Goal: Check status: Check status

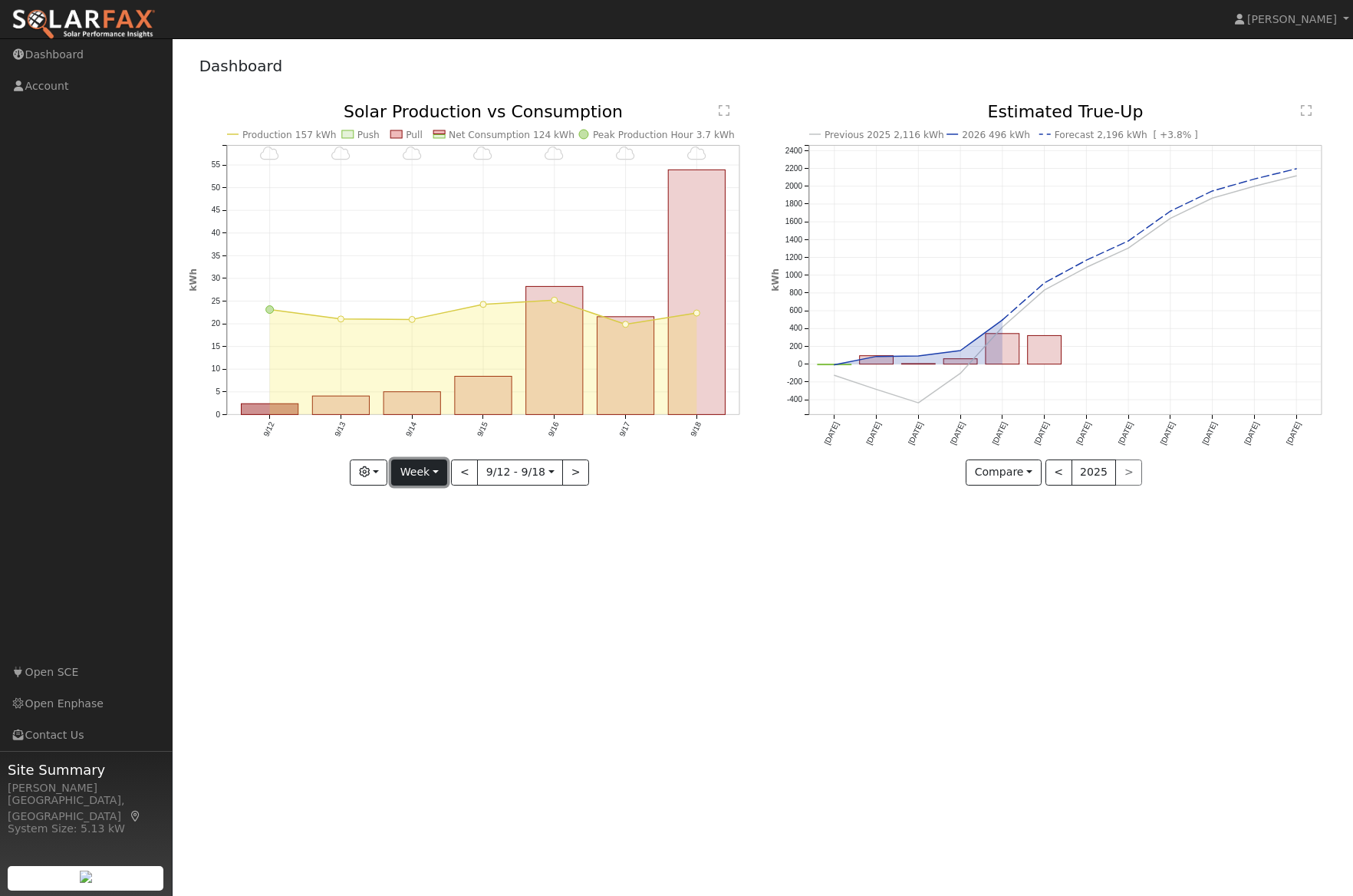
click at [442, 480] on button "Week" at bounding box center [419, 473] width 56 height 26
click at [445, 545] on link "Month" at bounding box center [445, 547] width 106 height 22
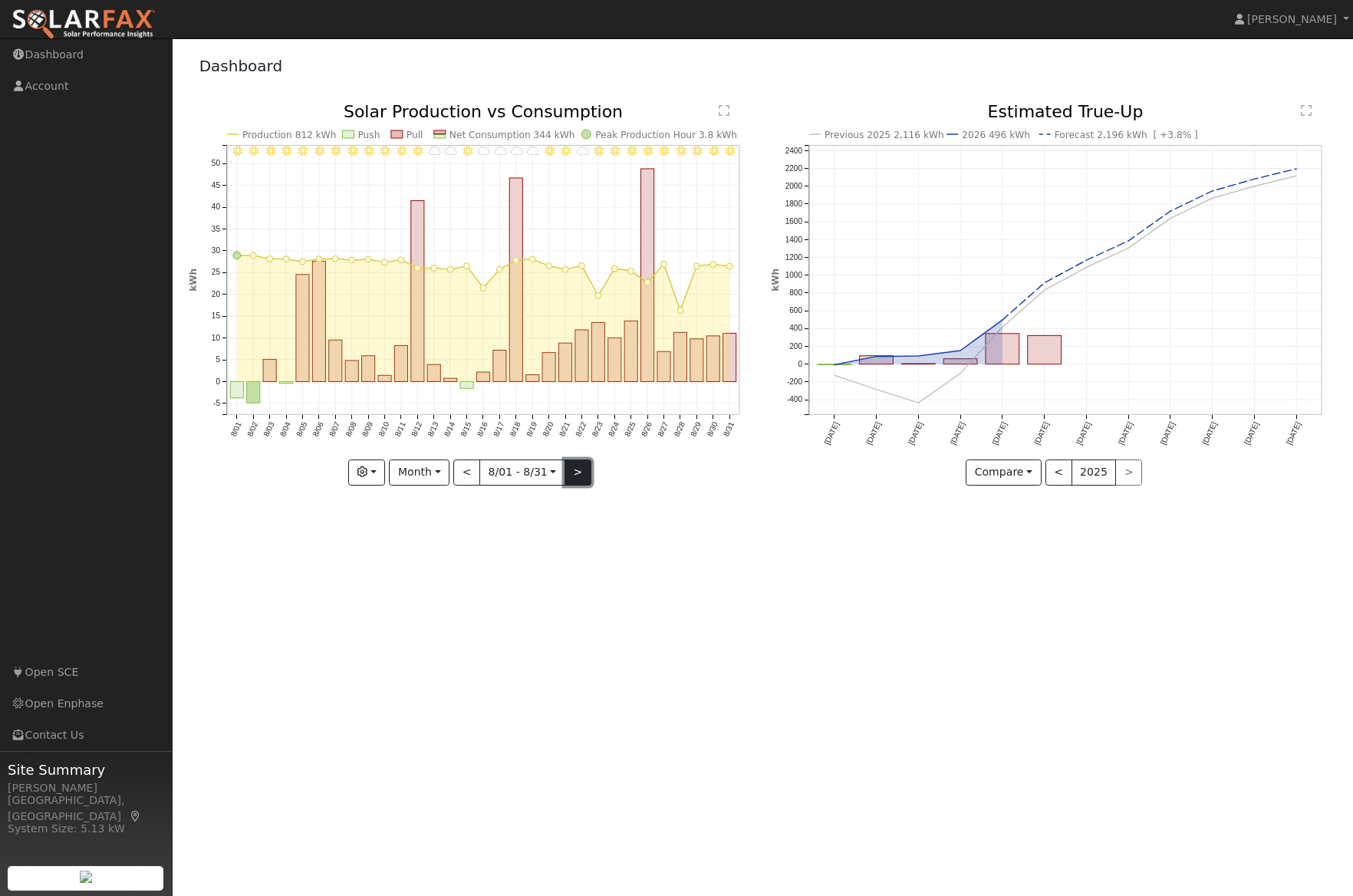
click at [576, 475] on button ">" at bounding box center [578, 473] width 27 height 26
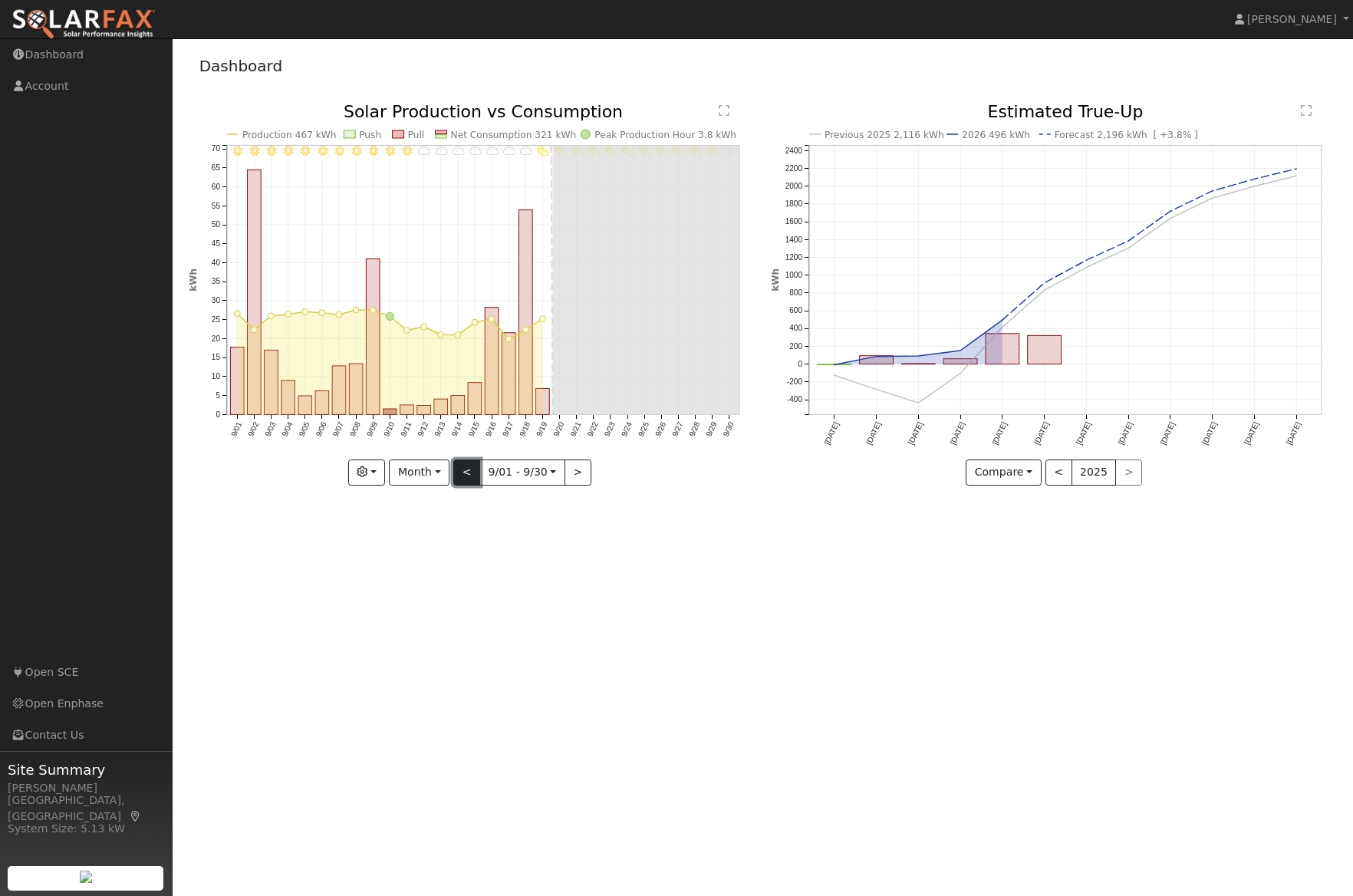
click at [468, 473] on button "<" at bounding box center [467, 473] width 27 height 26
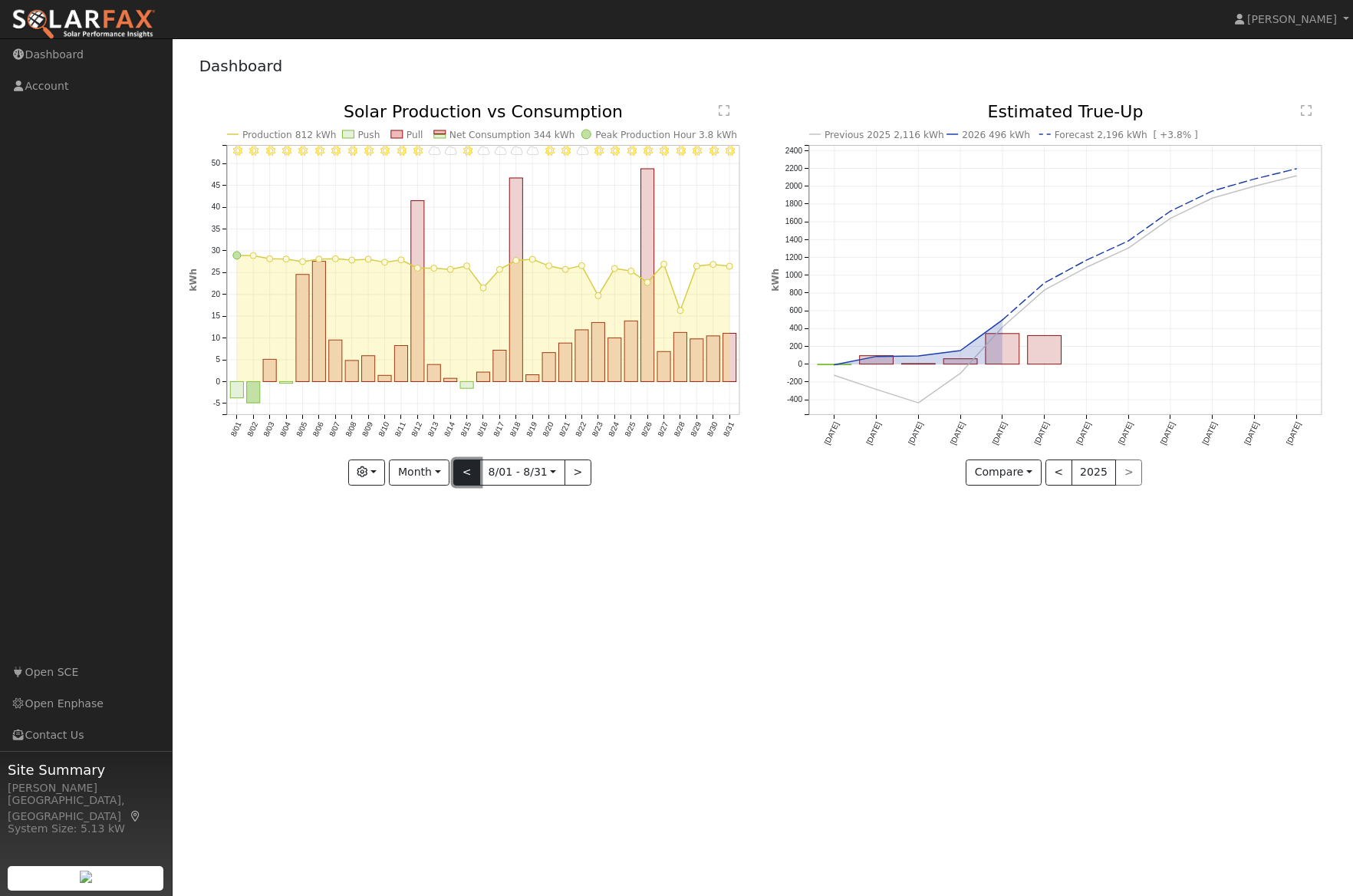
click at [469, 473] on button "<" at bounding box center [467, 473] width 27 height 26
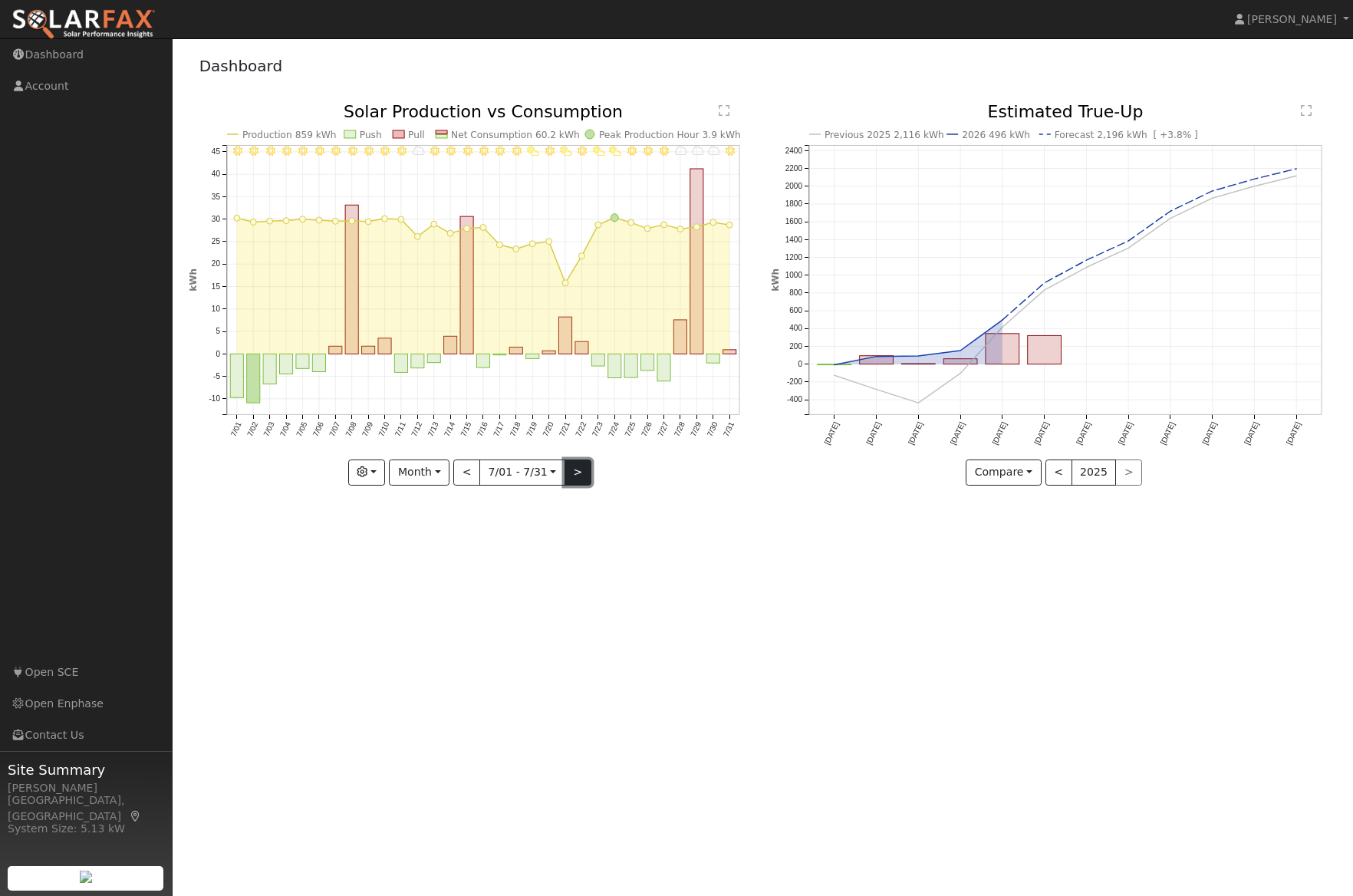
click at [572, 473] on button ">" at bounding box center [578, 473] width 27 height 26
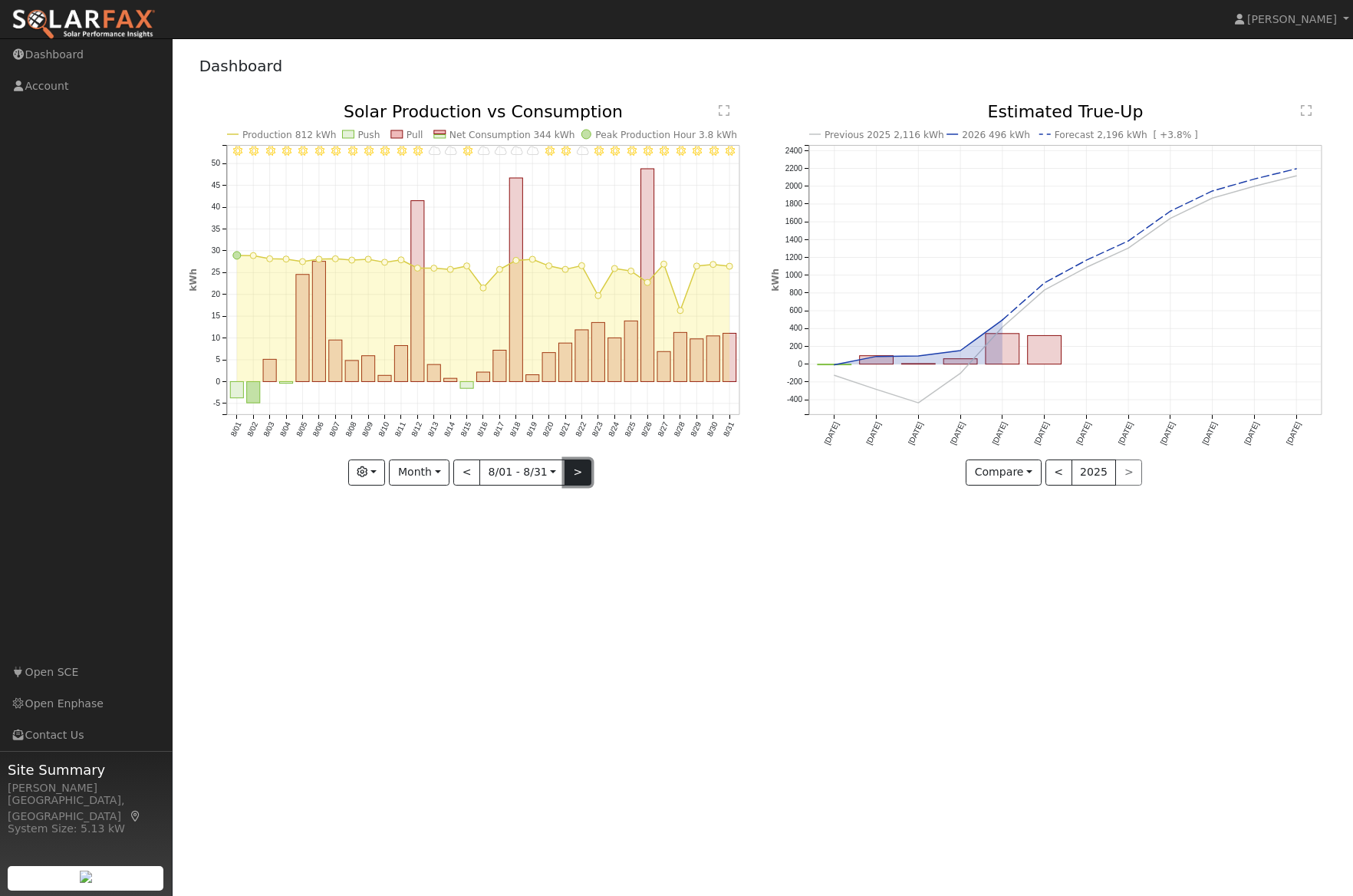
click at [571, 474] on button ">" at bounding box center [578, 473] width 27 height 26
type input "2025-09-01"
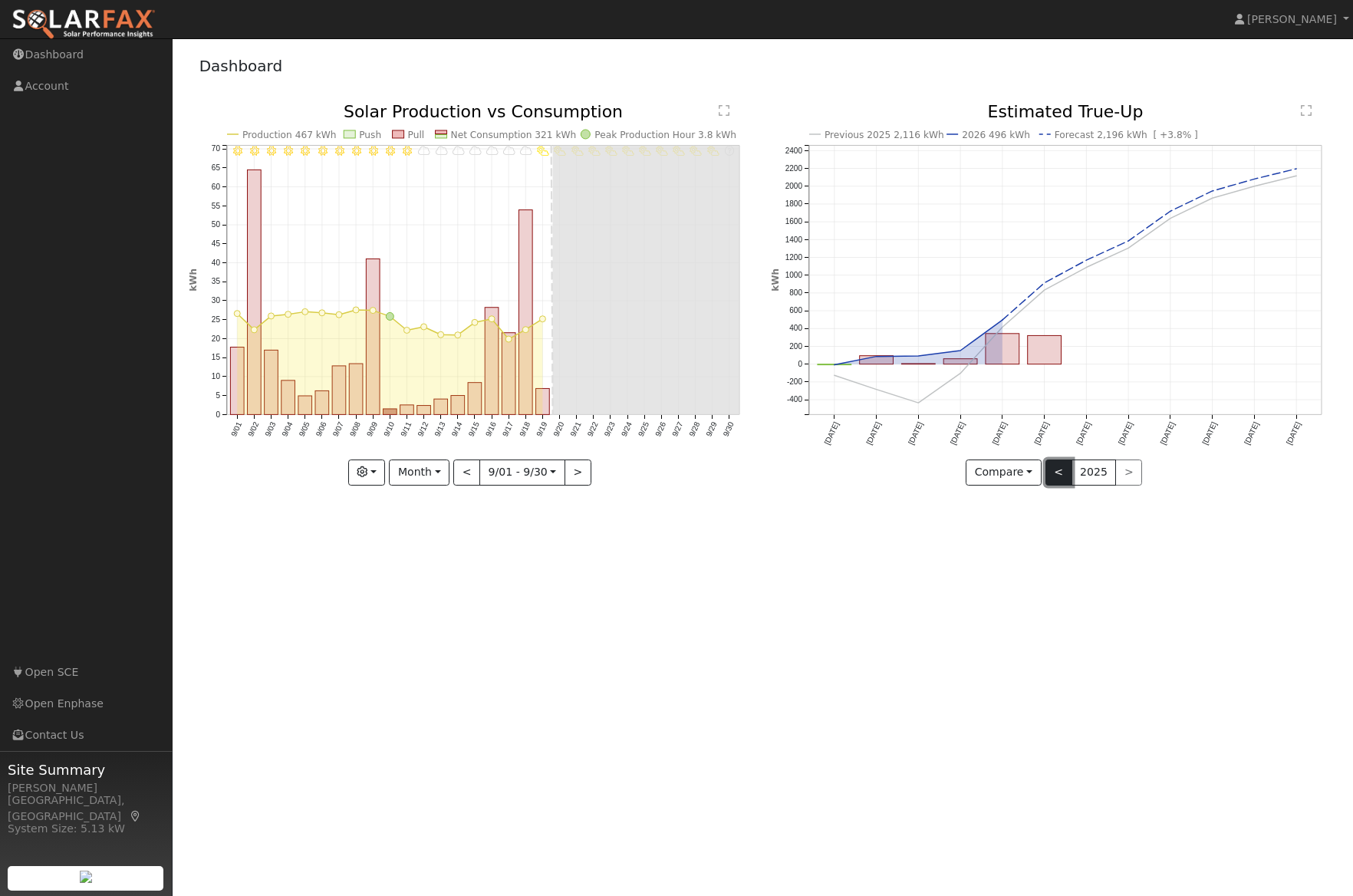
click at [1062, 476] on button "<" at bounding box center [1058, 473] width 27 height 26
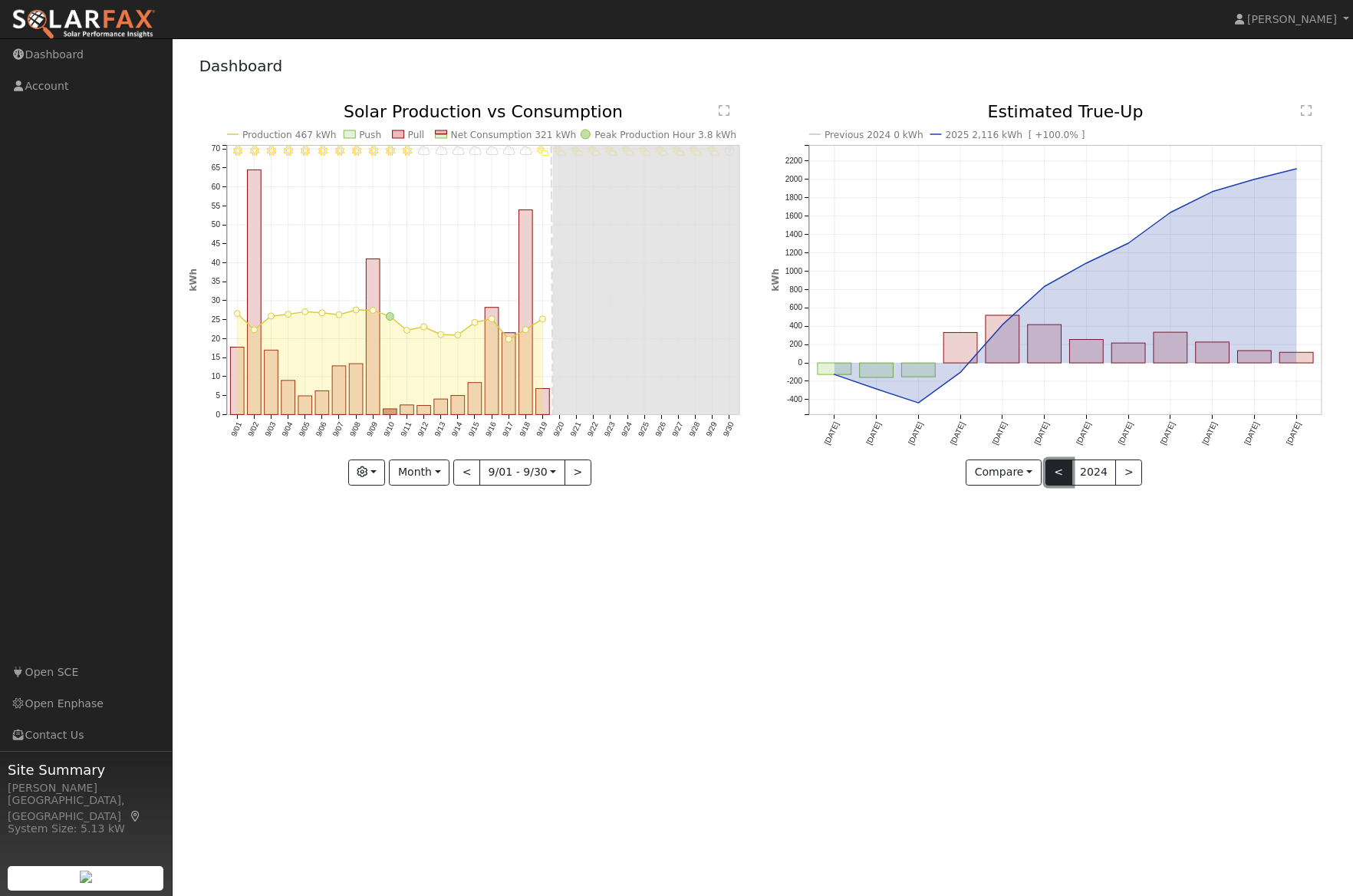
click at [1059, 481] on button "<" at bounding box center [1058, 473] width 27 height 26
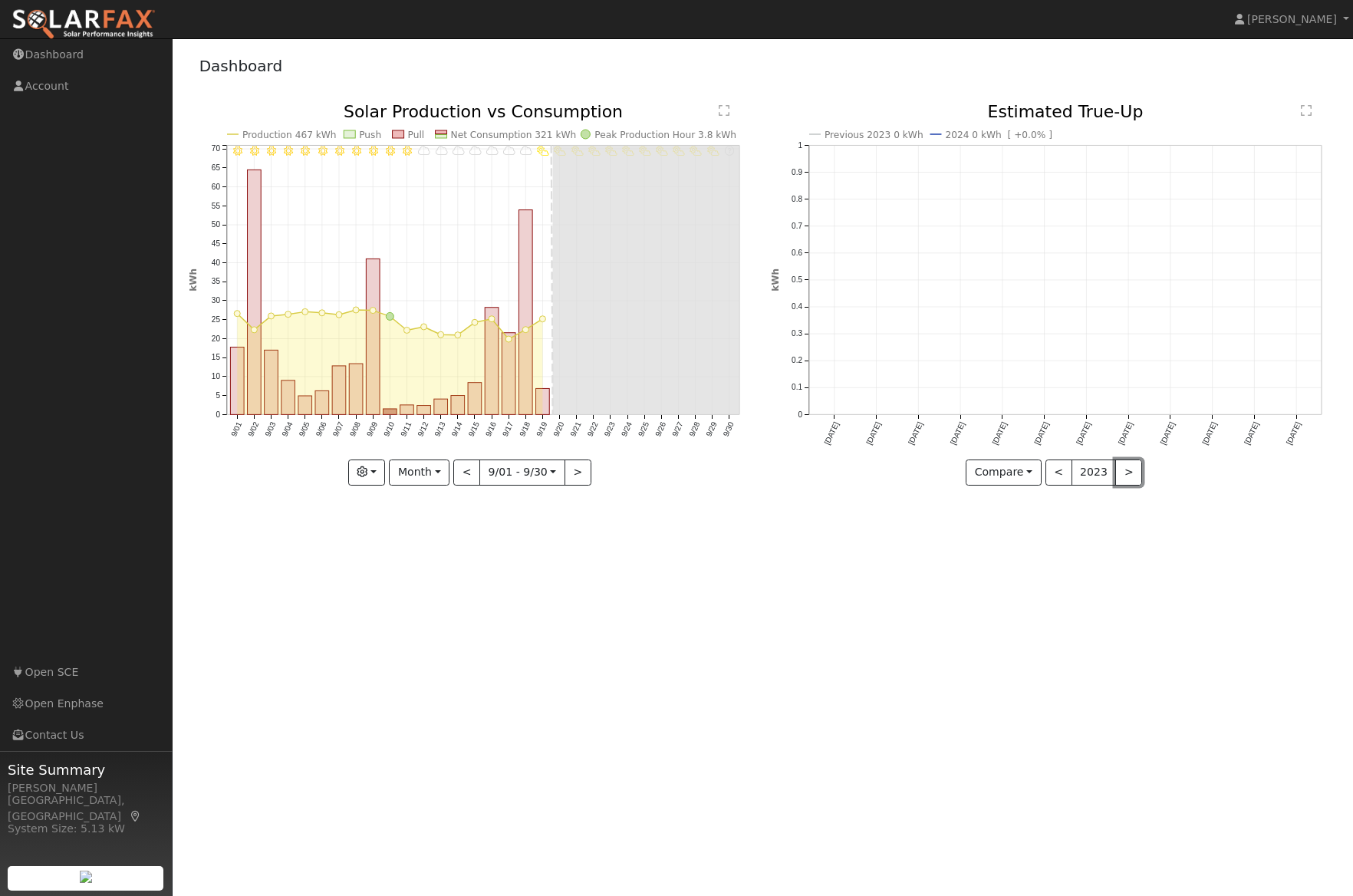
click at [1115, 472] on button ">" at bounding box center [1128, 473] width 27 height 26
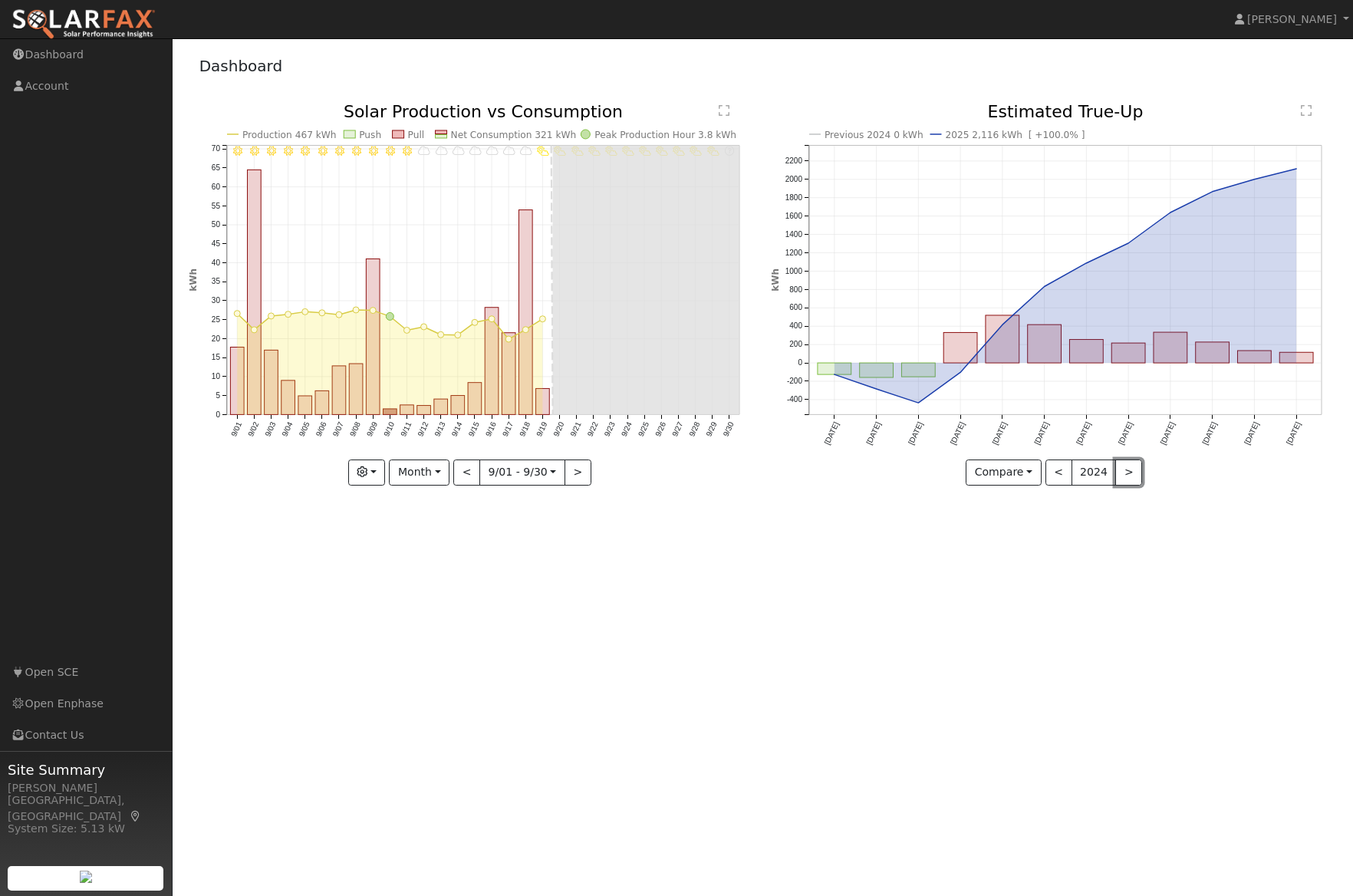
click at [1117, 472] on button ">" at bounding box center [1128, 473] width 27 height 26
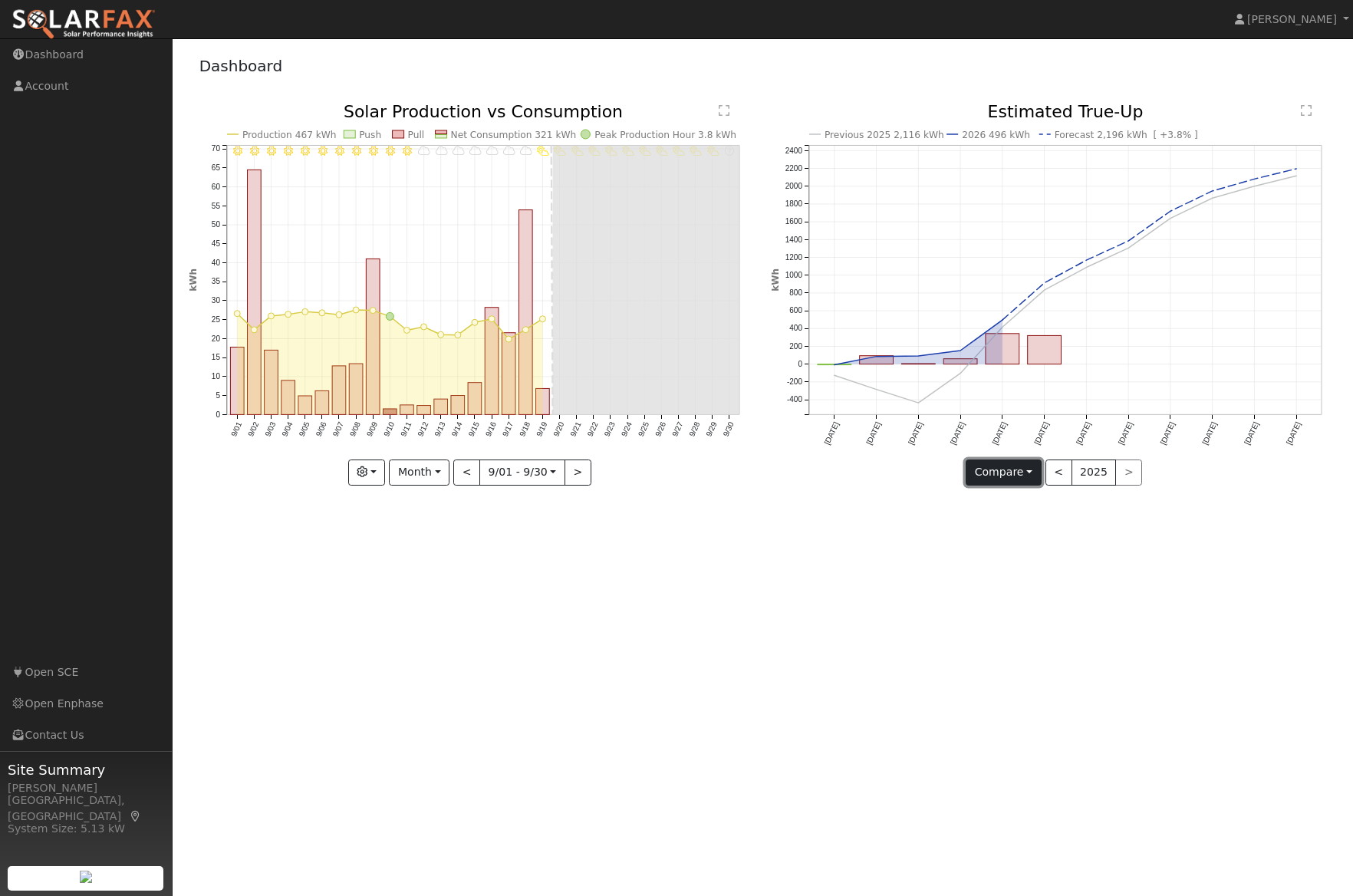
click at [1032, 472] on button "Compare" at bounding box center [1004, 473] width 76 height 26
click at [1176, 482] on div "Compare Compare Previous Current Year < 2025 >" at bounding box center [1053, 473] width 566 height 26
